Goal: Task Accomplishment & Management: Use online tool/utility

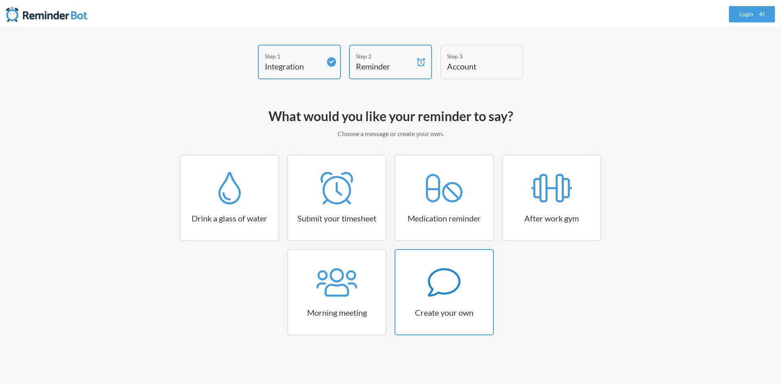
click at [446, 282] on icon at bounding box center [444, 282] width 33 height 33
select select "10:30:00"
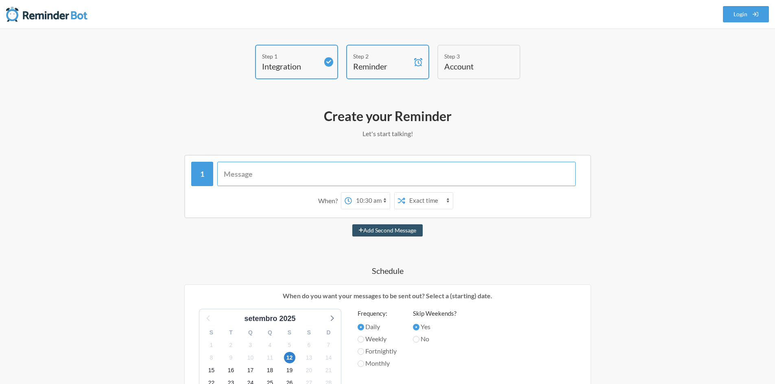
click at [262, 176] on input "text" at bounding box center [396, 174] width 358 height 24
type input "Logar na Blip!"
click at [329, 204] on select "12:00 am 12:15 am 12:30 am 12:45 am 1:00 am 1:15 am 1:30 am 1:45 am 2:00 am 2:1…" at bounding box center [318, 201] width 38 height 16
select select "09:30:00"
click at [299, 193] on select "12:00 am 12:15 am 12:30 am 12:45 am 1:00 am 1:15 am 1:30 am 1:45 am 2:00 am 2:1…" at bounding box center [318, 201] width 38 height 16
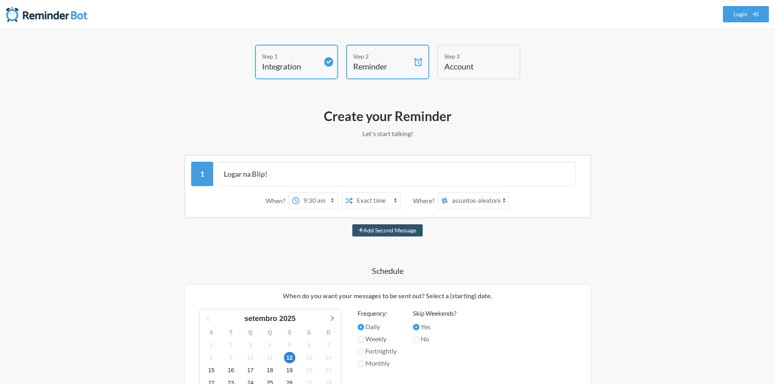
click at [381, 202] on select "Exact time Random time" at bounding box center [377, 201] width 48 height 16
click at [469, 200] on select "assuntos-aleatorios geral deals-quentes ops-tech alerts-github-notifications tr…" at bounding box center [478, 201] width 61 height 16
click at [499, 267] on h4 "Schedule" at bounding box center [388, 270] width 472 height 11
click at [476, 200] on select "assuntos-aleatorios geral deals-quentes ops-tech alerts-github-notifications tr…" at bounding box center [478, 201] width 61 height 16
click at [516, 231] on div "Add Second Message" at bounding box center [388, 230] width 472 height 12
